Goal: Find specific page/section: Find specific page/section

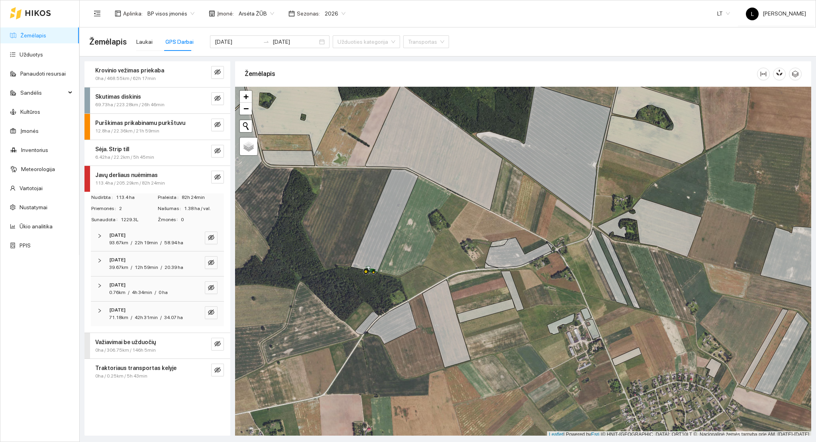
scroll to position [2, 0]
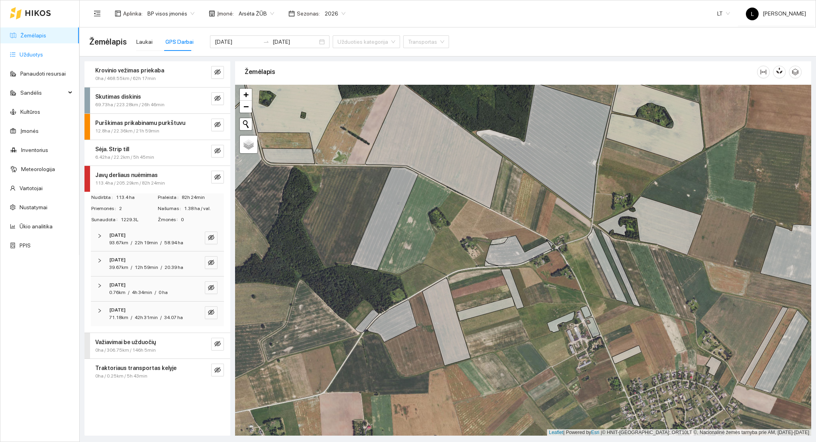
click at [43, 58] on link "Užduotys" at bounding box center [31, 54] width 23 height 6
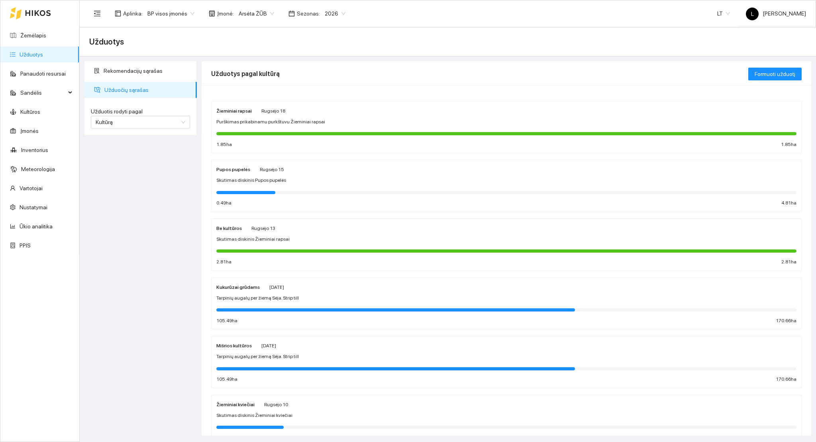
click at [273, 134] on div at bounding box center [506, 133] width 580 height 3
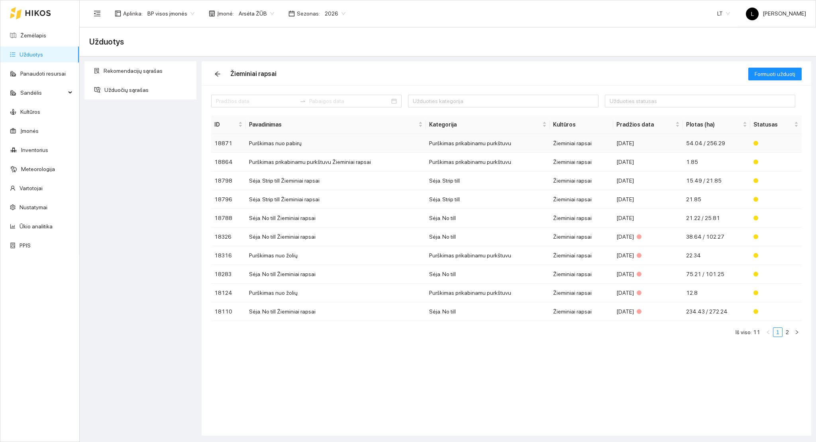
click at [438, 143] on td "Purškimas prikabinamu purkštuvu" at bounding box center [488, 143] width 124 height 19
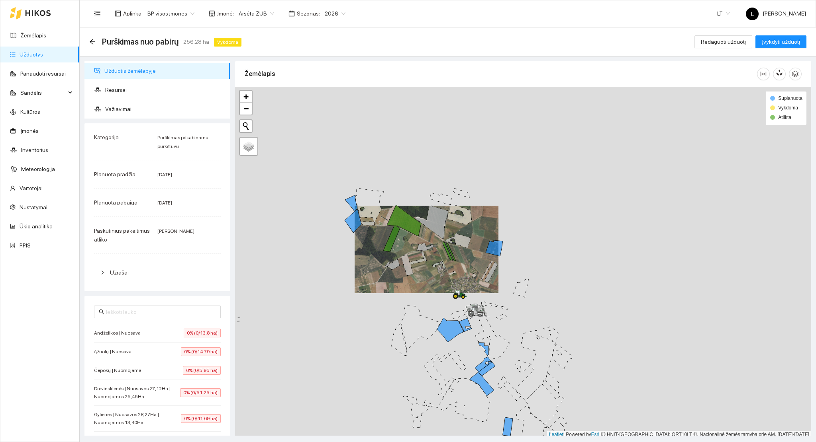
scroll to position [2, 0]
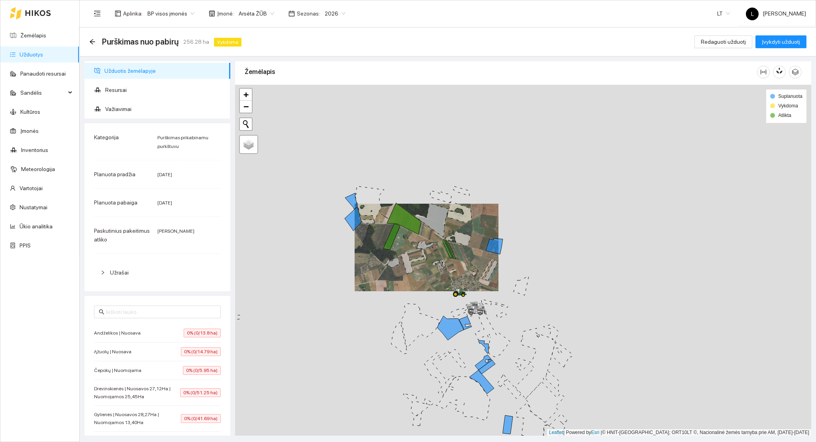
drag, startPoint x: 440, startPoint y: 274, endPoint x: 446, endPoint y: 302, distance: 28.3
click at [446, 302] on div at bounding box center [523, 261] width 576 height 352
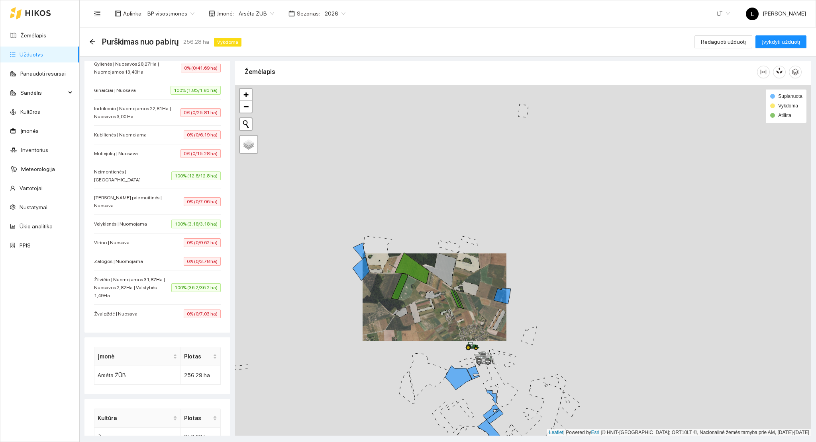
scroll to position [360, 0]
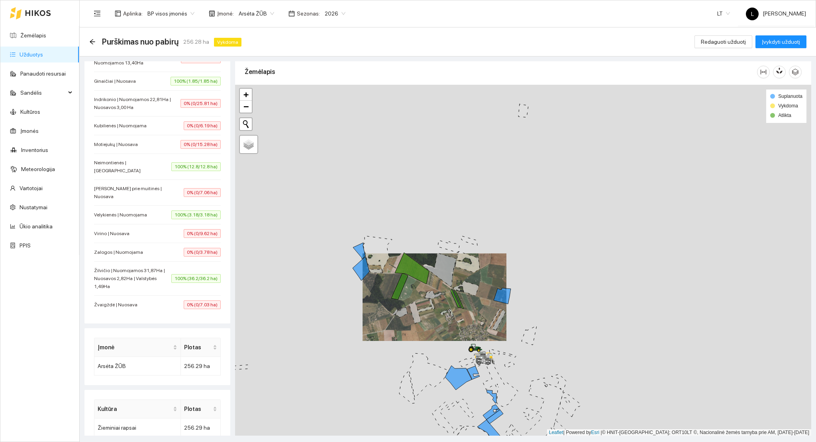
click at [143, 267] on span "Žilvičio | Nuomojamos 31,87Ha | Nuosavos 2,82Ha | Valstybės 1,49Ha" at bounding box center [132, 279] width 77 height 24
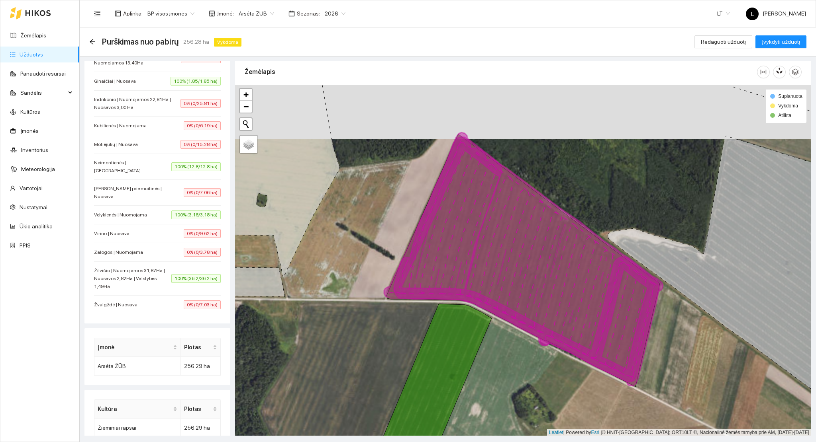
click at [142, 207] on li "Velykienės | Nuomojama 100% (3.18/3.18 ha)" at bounding box center [157, 215] width 127 height 19
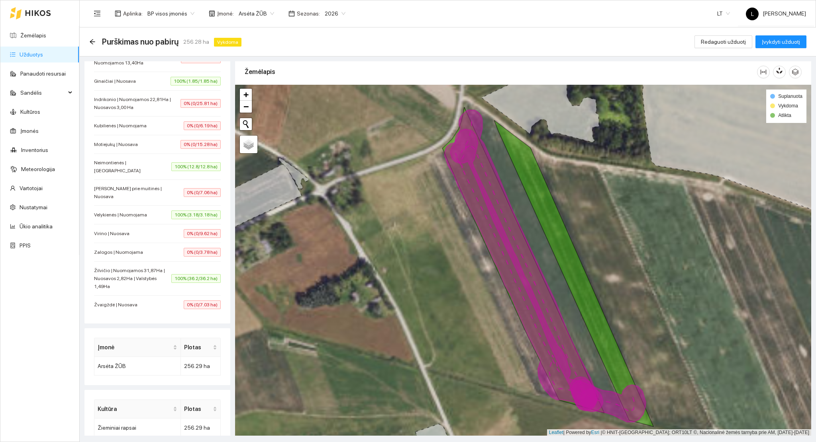
click at [147, 160] on span "Neimontienės | [GEOGRAPHIC_DATA]" at bounding box center [132, 167] width 77 height 16
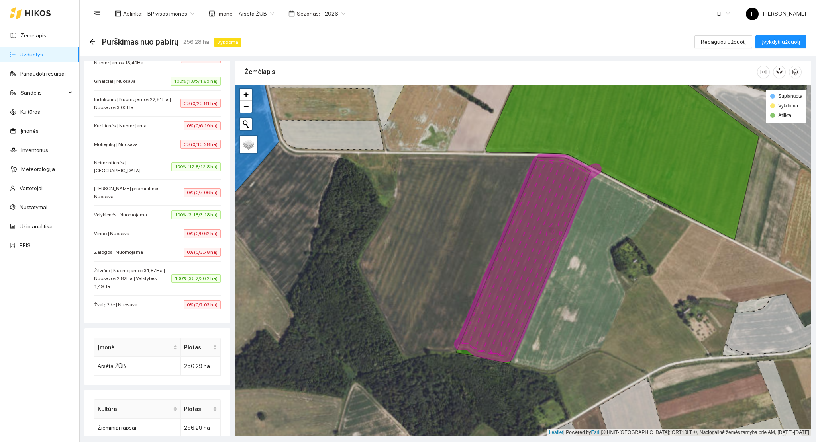
click at [155, 110] on span "Indrikonio | Nuomojamos 22,81Ha | Nuosavos 3,00 Ha" at bounding box center [137, 104] width 86 height 16
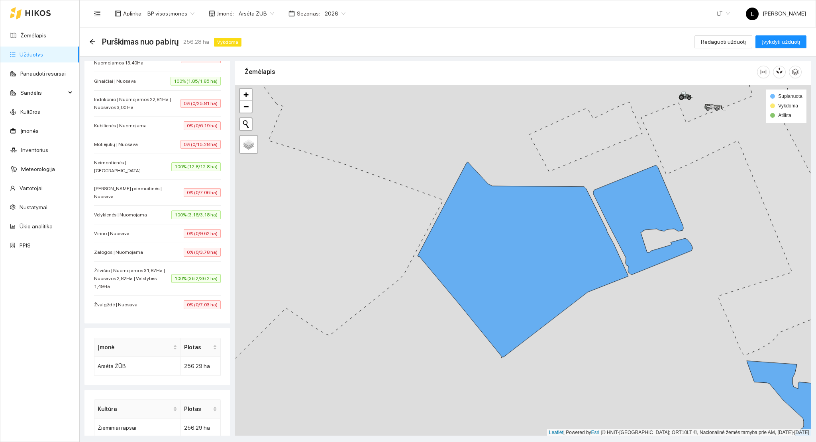
click at [160, 85] on div "Ginaičiai | Nuosava 100% (1.85/1.85 ha)" at bounding box center [157, 81] width 127 height 9
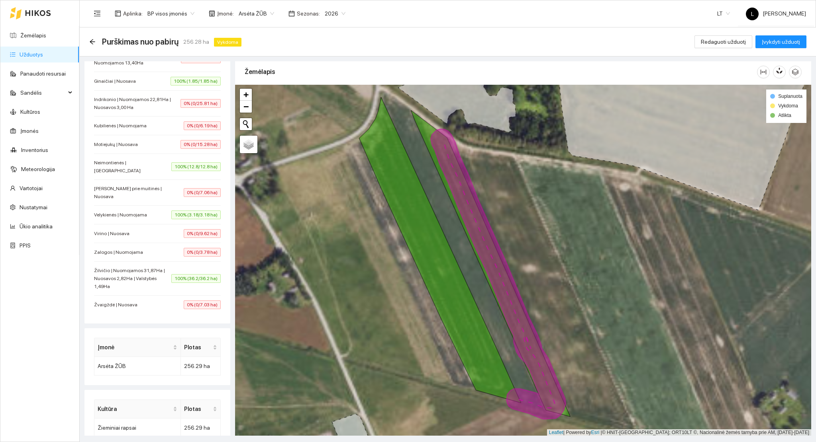
drag, startPoint x: 381, startPoint y: 269, endPoint x: 317, endPoint y: 272, distance: 64.2
click at [321, 258] on div at bounding box center [523, 261] width 576 height 352
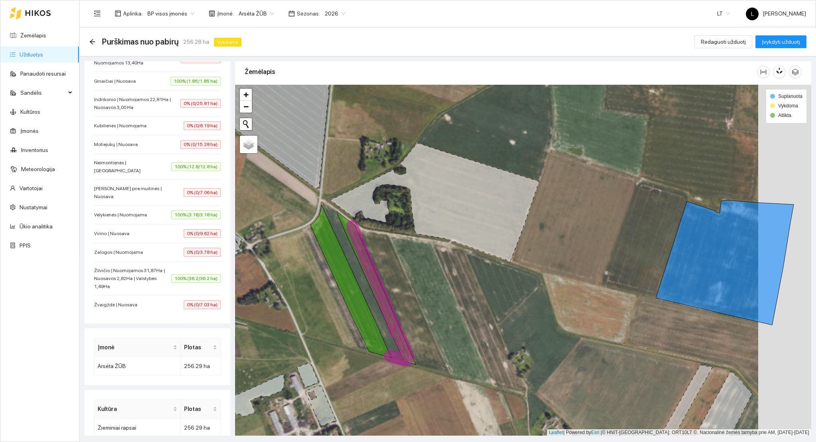
drag, startPoint x: 326, startPoint y: 348, endPoint x: 329, endPoint y: 353, distance: 5.5
click at [329, 353] on div at bounding box center [523, 261] width 576 height 352
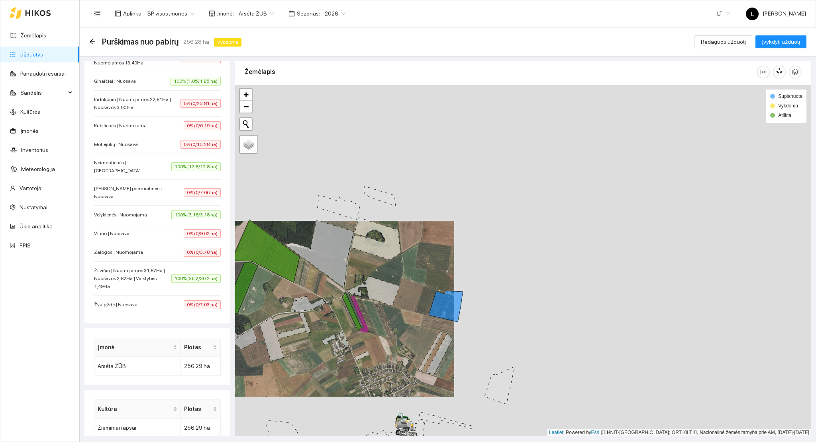
drag, startPoint x: 330, startPoint y: 353, endPoint x: 347, endPoint y: 327, distance: 31.6
click at [347, 327] on div at bounding box center [523, 261] width 576 height 352
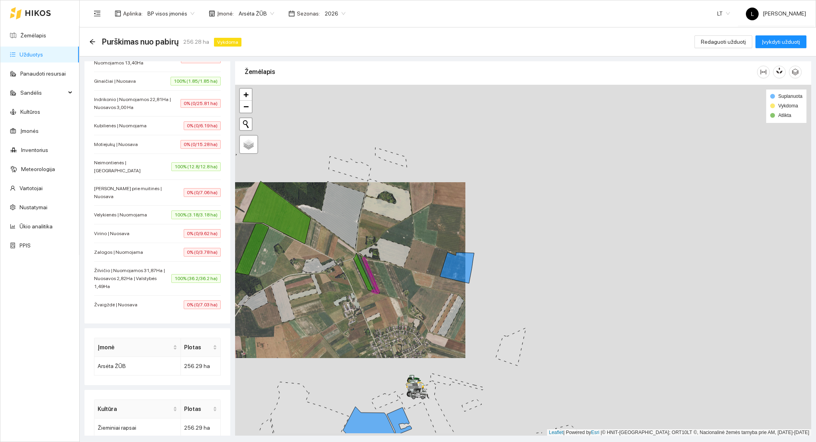
drag, startPoint x: 340, startPoint y: 340, endPoint x: 354, endPoint y: 292, distance: 49.6
click at [354, 292] on div at bounding box center [523, 261] width 576 height 352
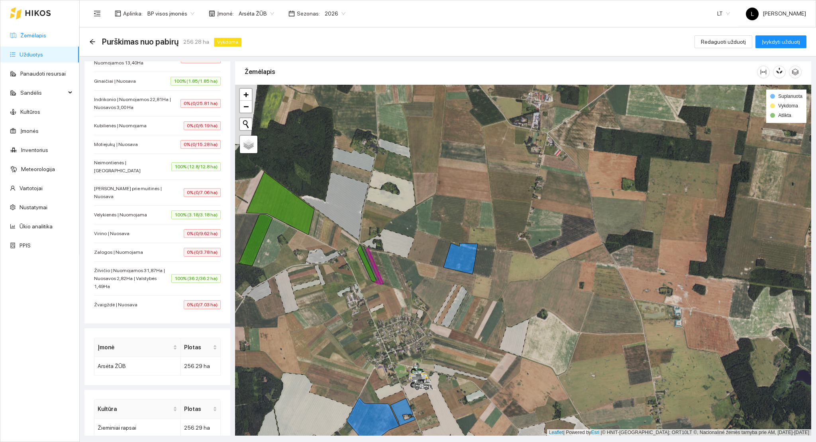
click at [40, 32] on link "Žemėlapis" at bounding box center [33, 35] width 26 height 6
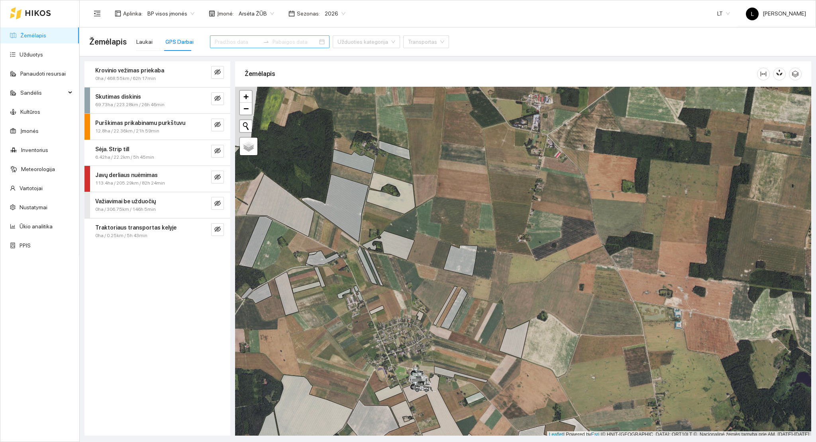
click at [239, 45] on input at bounding box center [237, 41] width 45 height 9
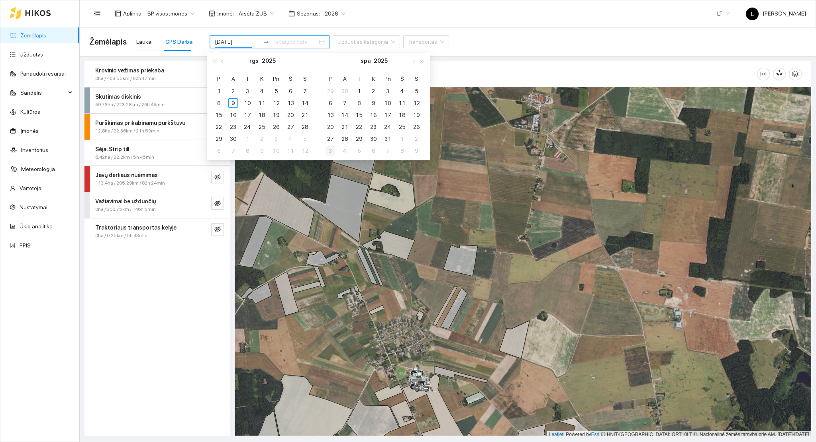
type input "[DATE]"
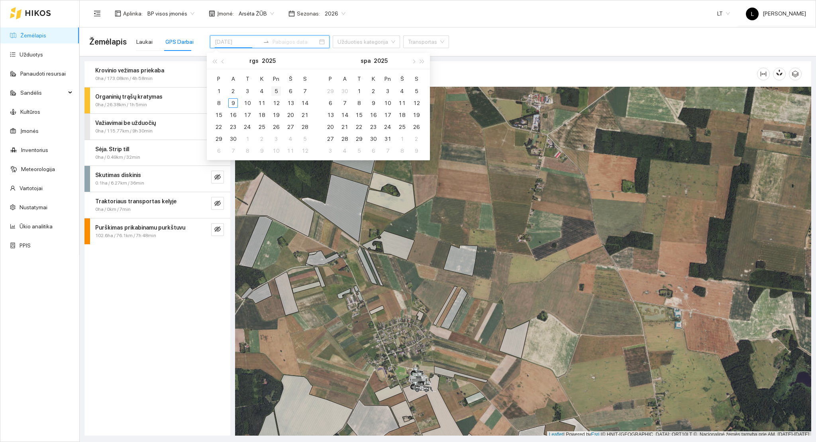
click at [277, 91] on div "5" at bounding box center [276, 91] width 10 height 10
click at [276, 91] on div "5" at bounding box center [276, 91] width 10 height 10
type input "[DATE]"
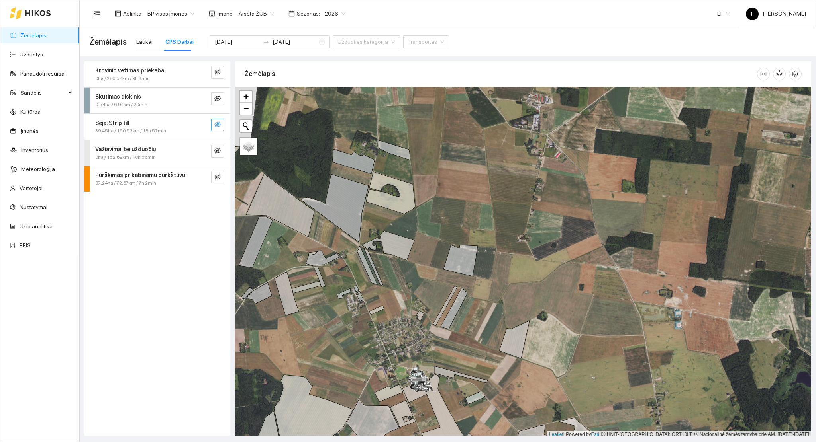
click at [217, 125] on icon "eye-invisible" at bounding box center [217, 124] width 6 height 6
click at [201, 128] on span "search" at bounding box center [201, 125] width 6 height 8
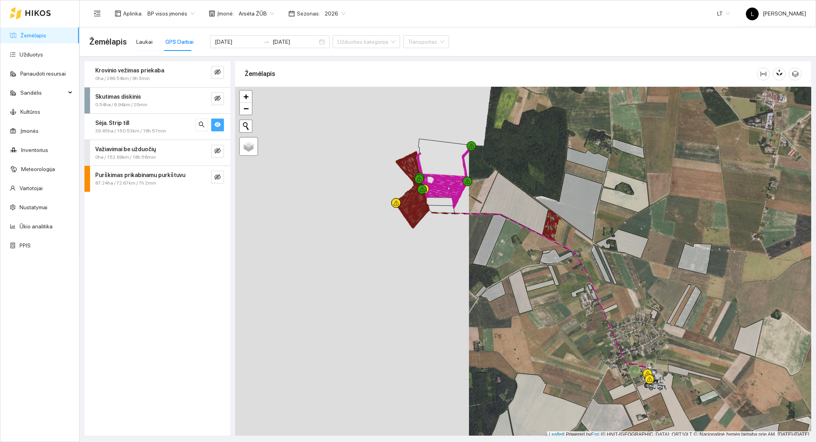
click at [217, 129] on span "eye" at bounding box center [217, 125] width 6 height 8
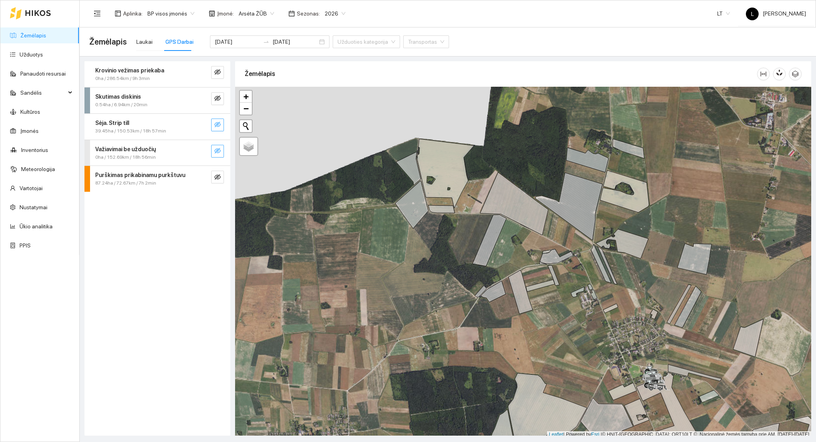
click at [217, 153] on icon "eye-invisible" at bounding box center [217, 151] width 6 height 6
click at [174, 154] on div "0ha / 152.69km / 18h 56min" at bounding box center [144, 158] width 98 height 8
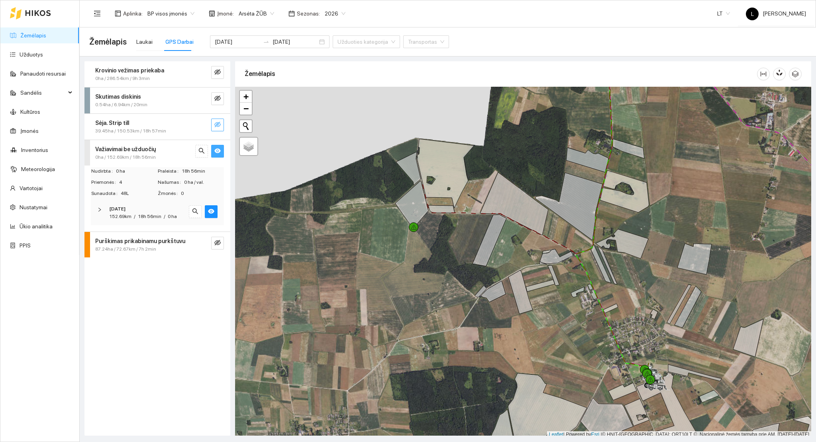
click at [158, 211] on div "[DATE]" at bounding box center [146, 209] width 74 height 8
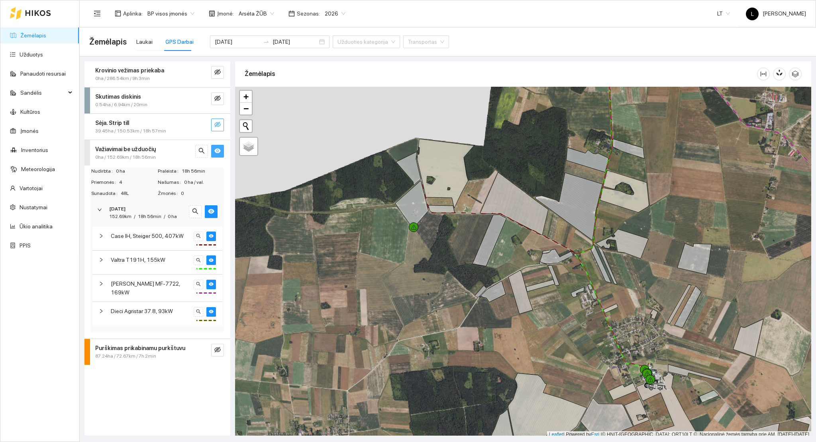
click at [187, 353] on div "87.24ha / 72.67km / 7h 2min" at bounding box center [144, 357] width 98 height 8
click at [147, 413] on span "7h 2min" at bounding box center [144, 416] width 18 height 6
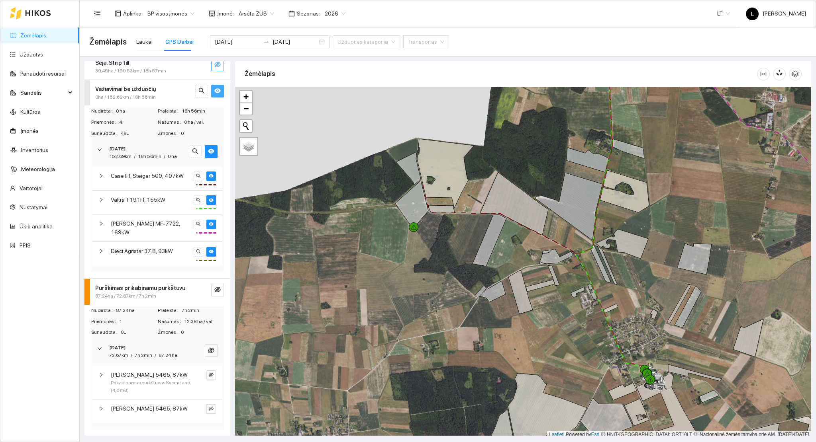
scroll to position [79, 0]
click at [209, 373] on icon "eye-invisible" at bounding box center [211, 375] width 5 height 5
click at [209, 407] on icon "eye-invisible" at bounding box center [211, 409] width 5 height 5
click at [196, 373] on icon "search" at bounding box center [198, 375] width 4 height 4
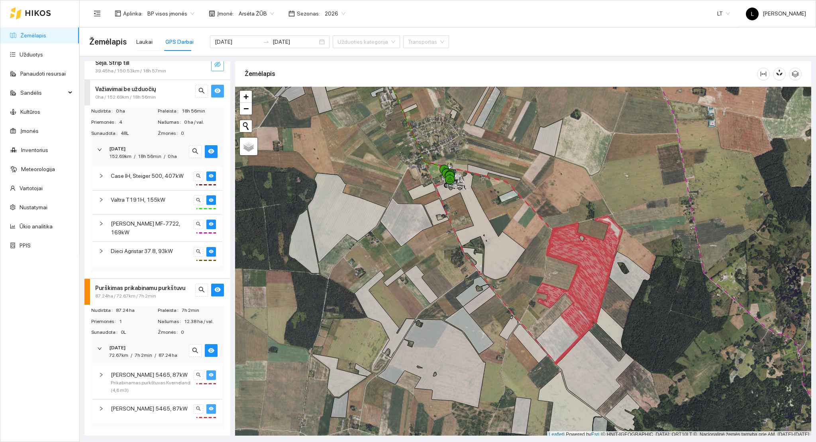
click at [160, 407] on span "[PERSON_NAME] 5465, 87kW" at bounding box center [149, 409] width 77 height 9
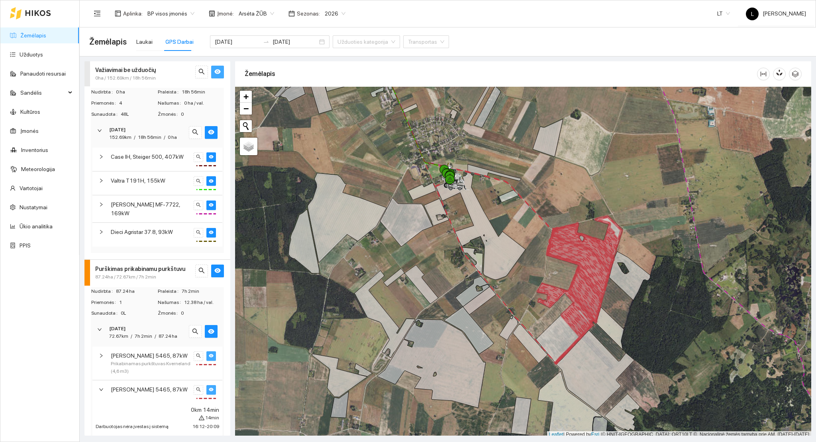
click at [162, 394] on span "[PERSON_NAME] 5465, 87kW" at bounding box center [149, 389] width 77 height 9
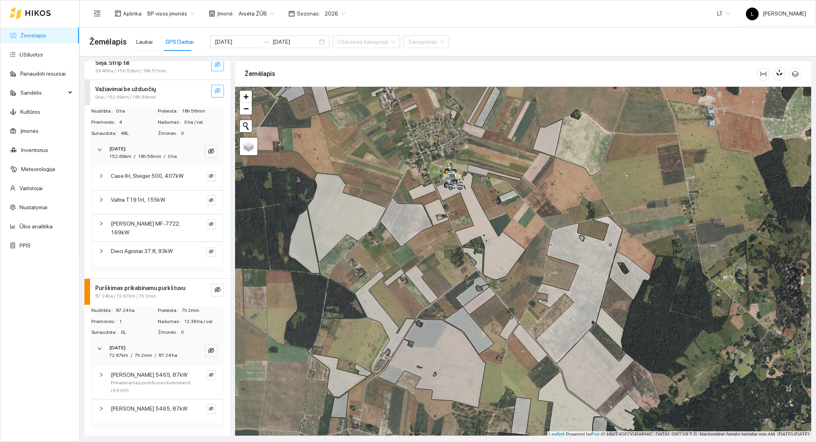
click at [39, 35] on link "Žemėlapis" at bounding box center [33, 35] width 26 height 6
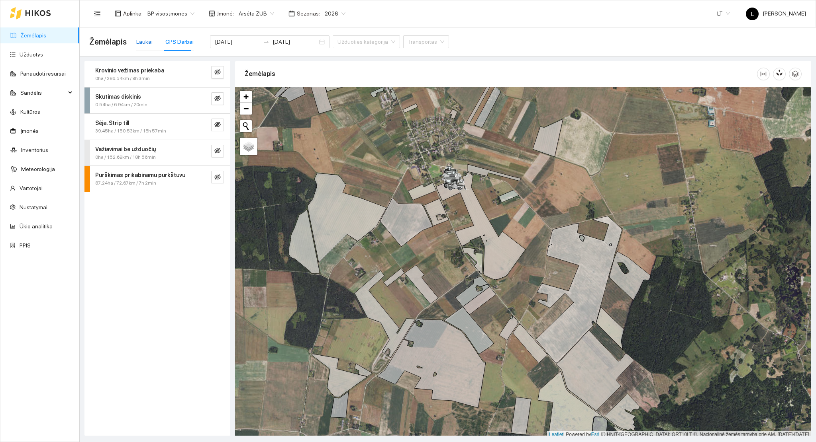
click at [147, 43] on div "Laukai" at bounding box center [144, 41] width 16 height 9
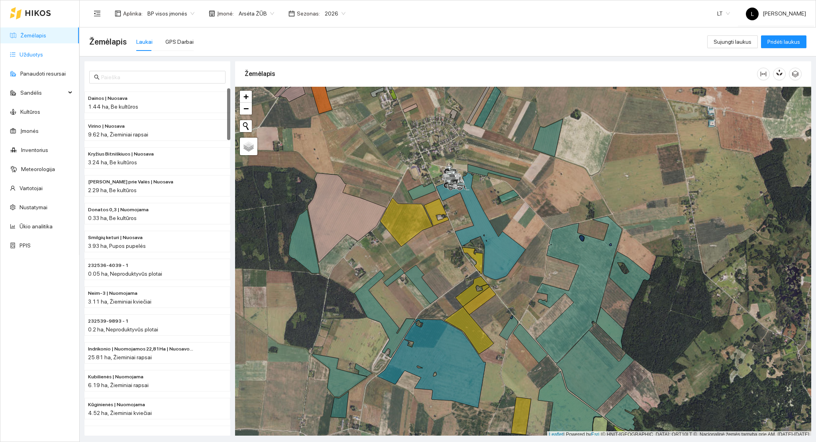
click at [24, 54] on link "Užduotys" at bounding box center [31, 54] width 23 height 6
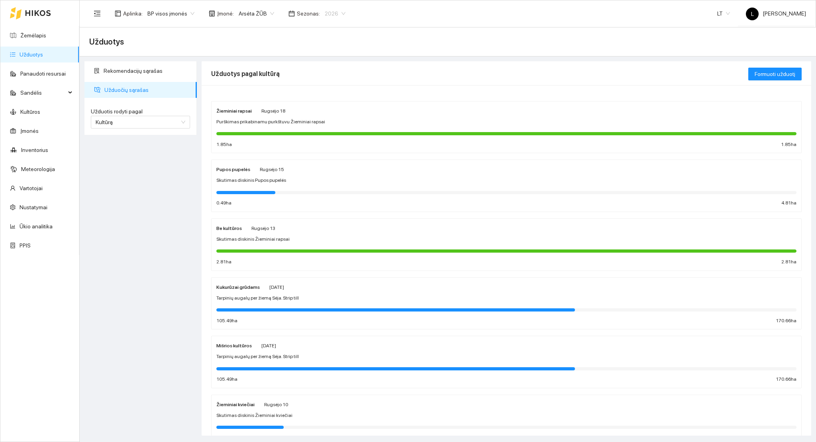
click at [334, 16] on span "2026" at bounding box center [335, 14] width 21 height 12
click at [329, 97] on div "2025" at bounding box center [328, 93] width 21 height 9
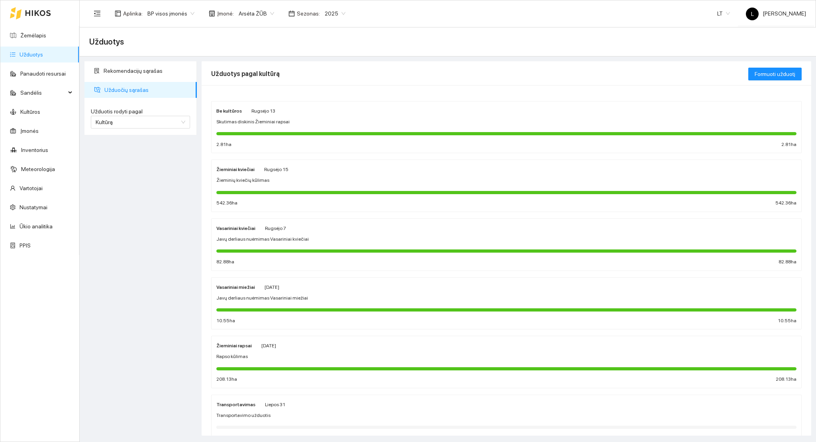
click at [287, 135] on div at bounding box center [506, 133] width 580 height 9
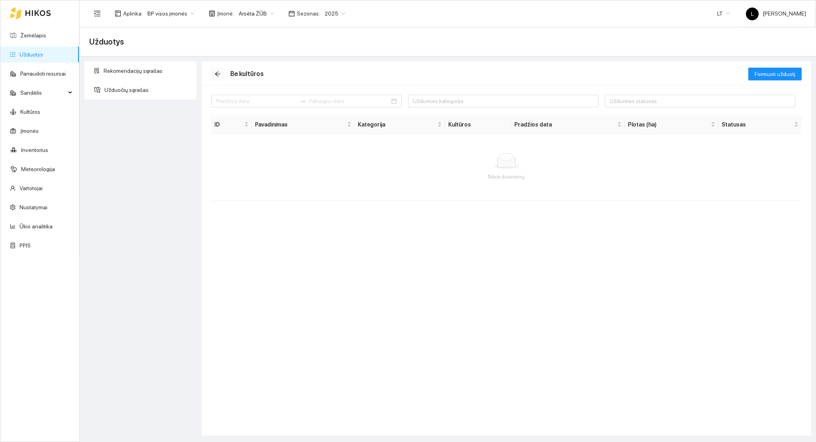
click at [216, 76] on icon "arrow-left" at bounding box center [217, 74] width 6 height 6
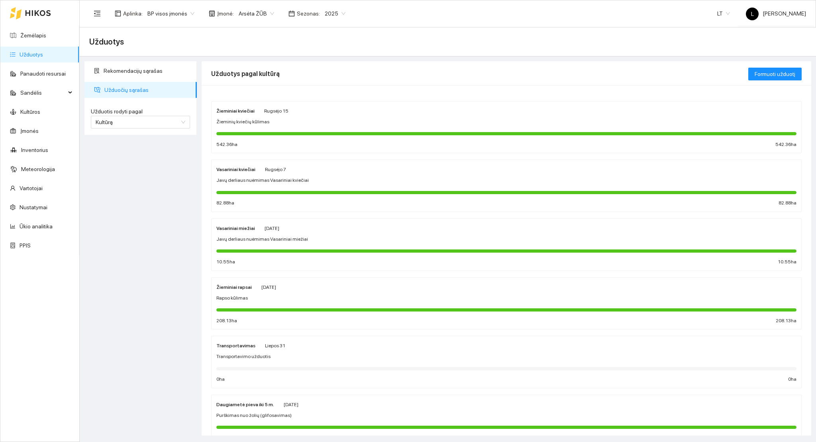
click at [351, 134] on div at bounding box center [506, 133] width 580 height 3
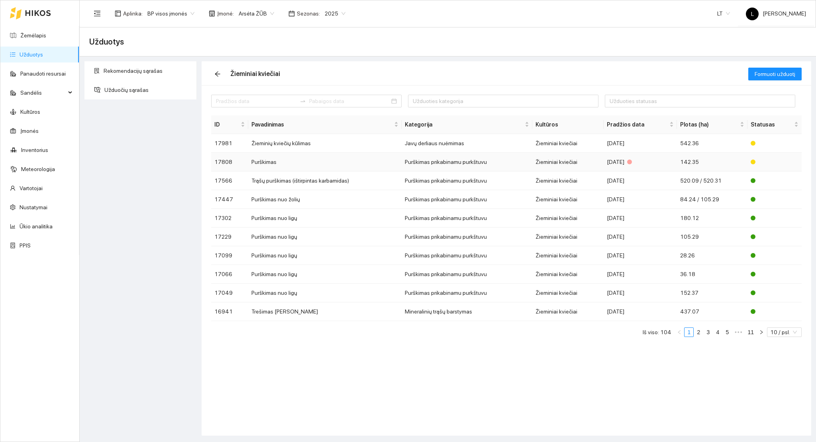
click at [324, 166] on td "Purškimas" at bounding box center [324, 162] width 153 height 19
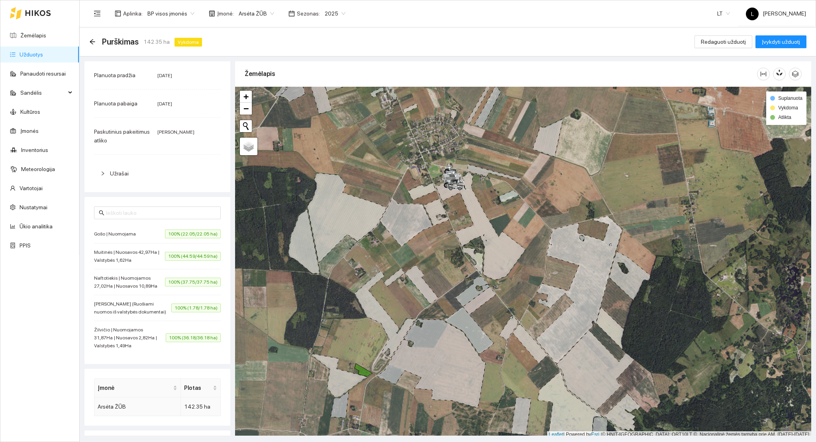
scroll to position [180, 0]
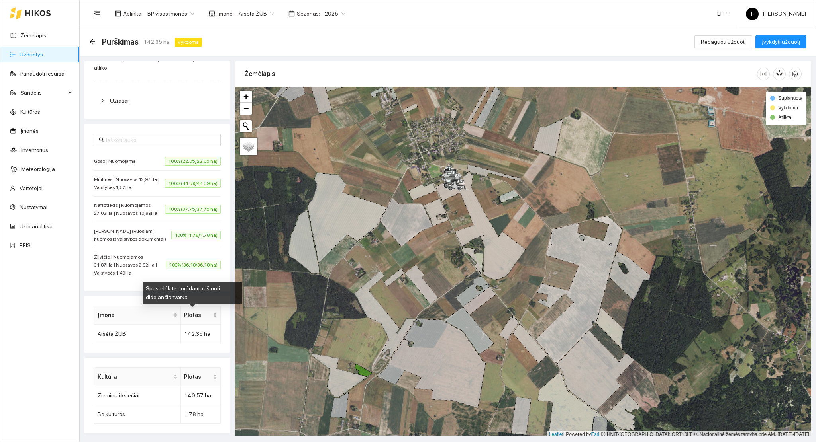
click at [183, 268] on span "100% (36.18/36.18 ha)" at bounding box center [193, 265] width 55 height 9
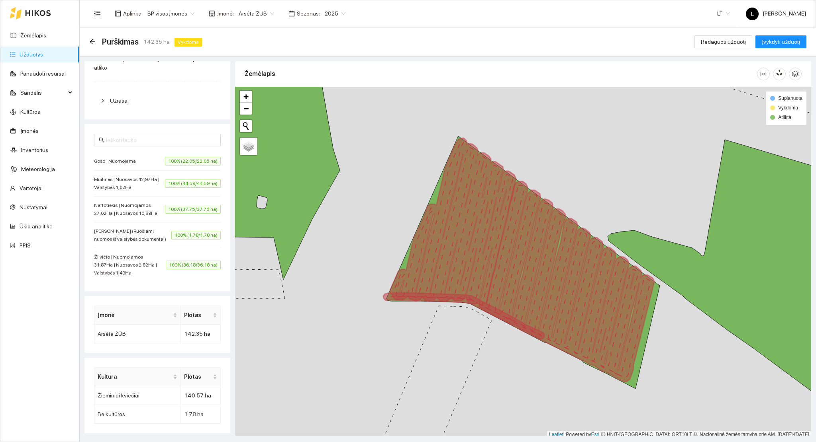
click at [180, 245] on li "[PERSON_NAME] (Ruošiami nuomos iš valstybės dokumentai) 100% (1.78/1.78 ha)" at bounding box center [157, 236] width 127 height 26
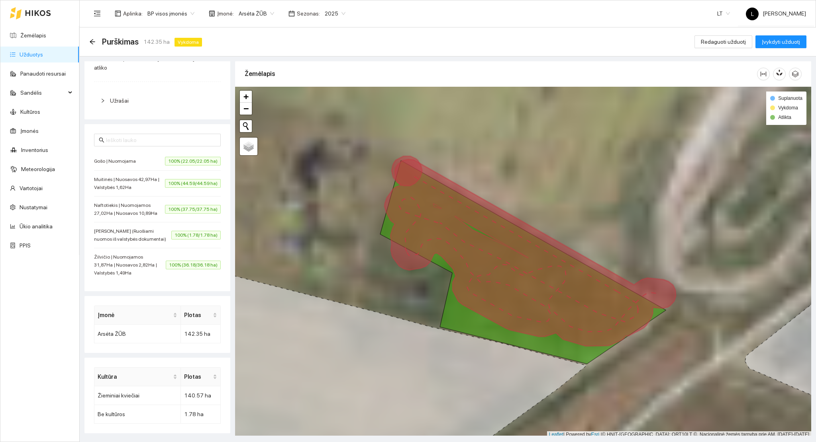
click at [174, 205] on span "100% (37.75/37.75 ha)" at bounding box center [193, 209] width 56 height 9
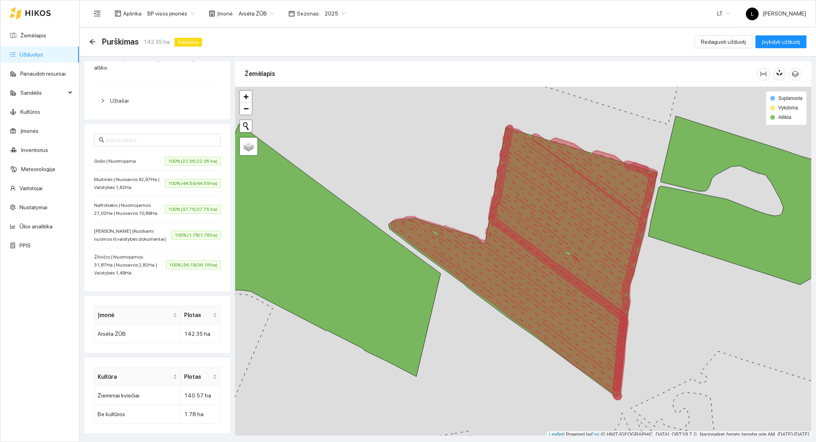
click at [175, 179] on span "100% (44.59/44.59 ha)" at bounding box center [193, 183] width 56 height 9
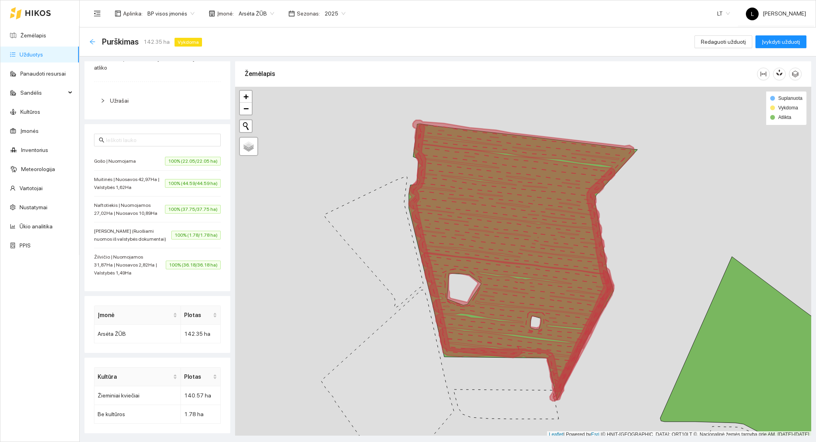
click at [91, 40] on icon "arrow-left" at bounding box center [92, 41] width 5 height 5
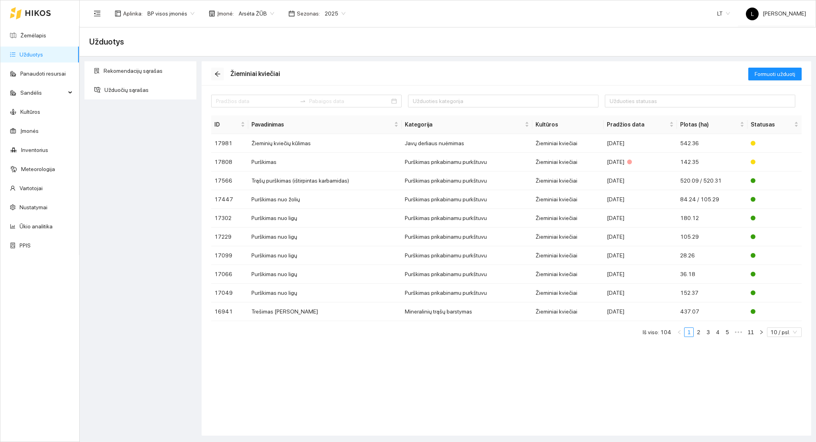
click at [215, 72] on icon "arrow-left" at bounding box center [217, 74] width 6 height 6
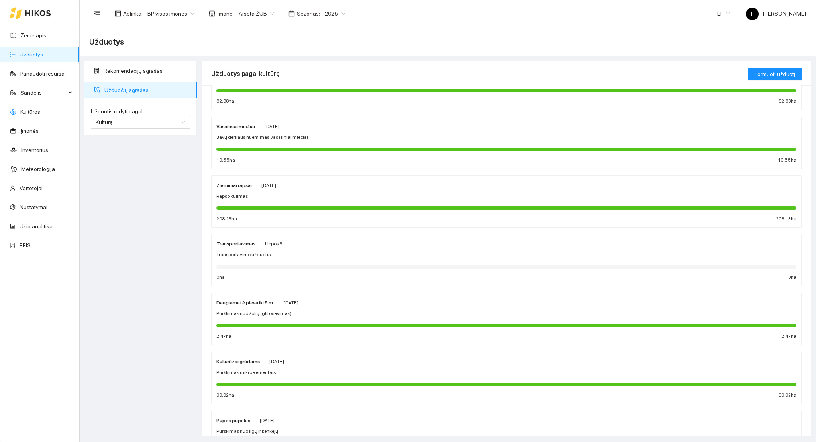
scroll to position [57, 0]
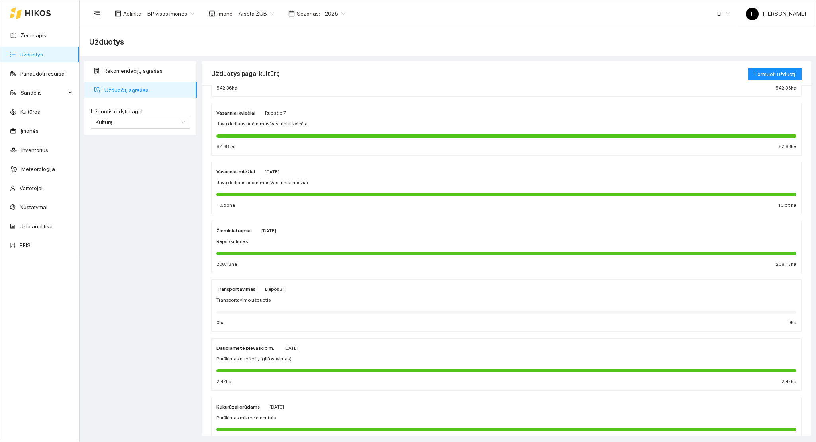
click at [43, 52] on link "Užduotys" at bounding box center [31, 54] width 23 height 6
